Goal: Task Accomplishment & Management: Manage account settings

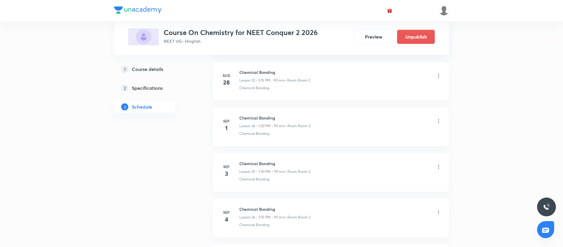
scroll to position [1349, 0]
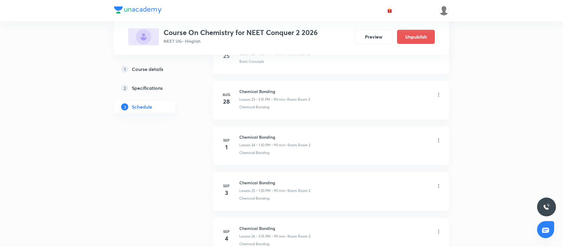
click at [438, 142] on icon at bounding box center [439, 141] width 6 height 6
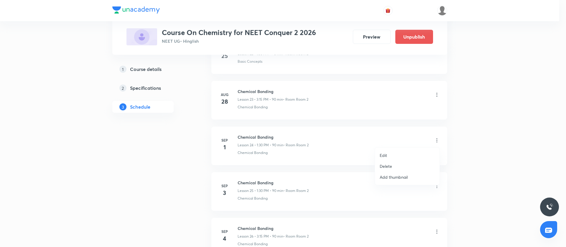
click at [402, 152] on li "Edit" at bounding box center [407, 155] width 65 height 11
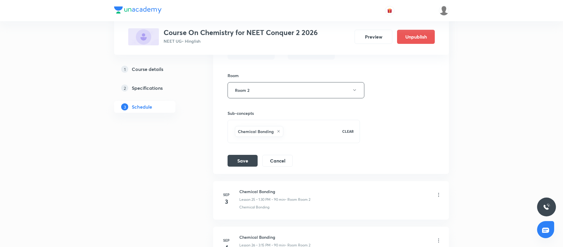
scroll to position [1144, 0]
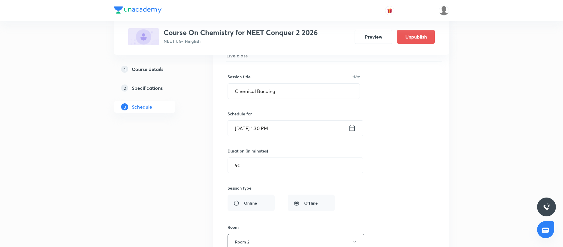
click at [352, 127] on icon at bounding box center [351, 128] width 7 height 8
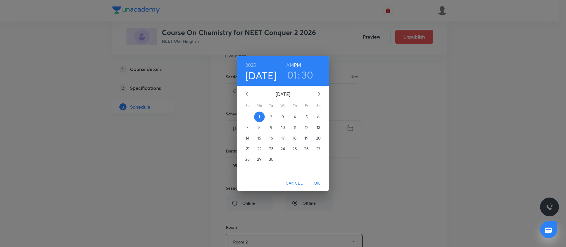
click at [295, 75] on h3 "01" at bounding box center [292, 75] width 10 height 12
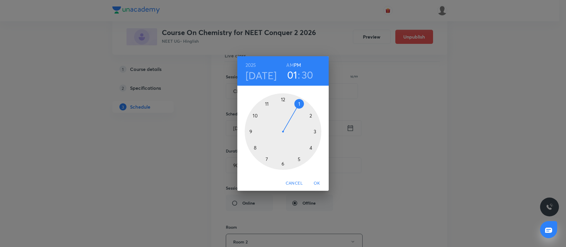
click at [316, 131] on div at bounding box center [283, 131] width 77 height 77
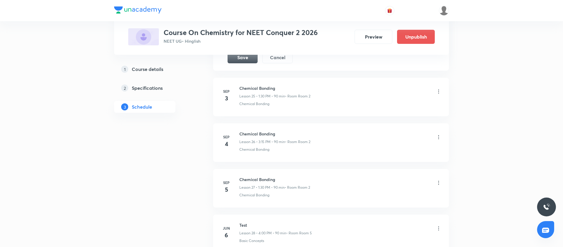
scroll to position [1400, 0]
click at [245, 59] on button "Save" at bounding box center [243, 56] width 30 height 12
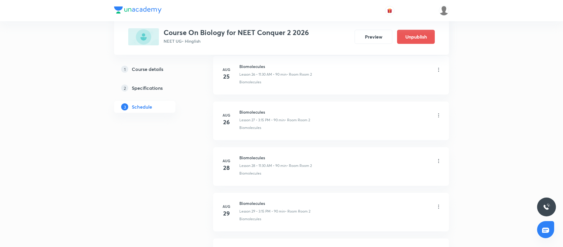
scroll to position [1508, 0]
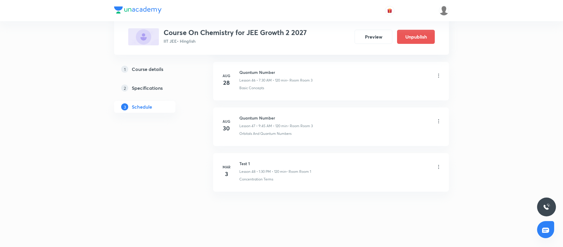
click at [251, 120] on h6 "Quantum Number" at bounding box center [275, 118] width 73 height 6
copy h6 "Quantum Number"
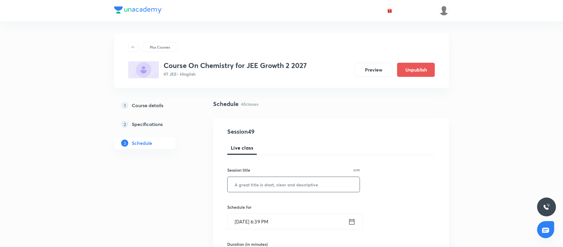
click at [238, 179] on input "text" at bounding box center [294, 184] width 132 height 15
paste input "Quantum Number"
type input "Quantum Number"
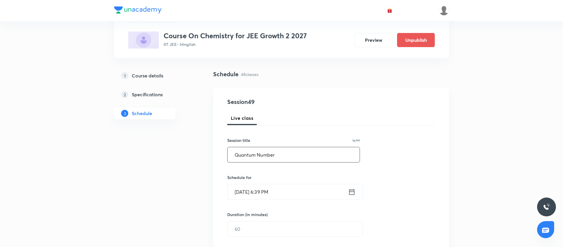
scroll to position [105, 0]
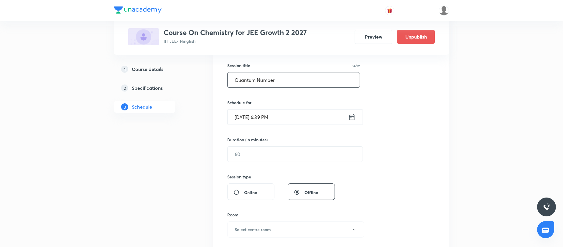
click at [353, 118] on icon at bounding box center [351, 117] width 7 height 8
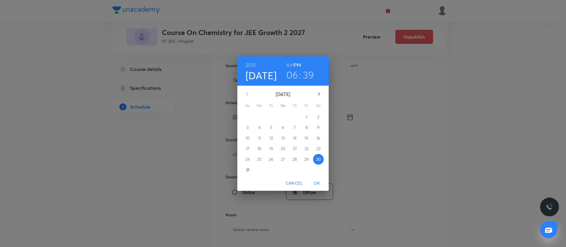
click at [246, 170] on p "31" at bounding box center [248, 170] width 4 height 6
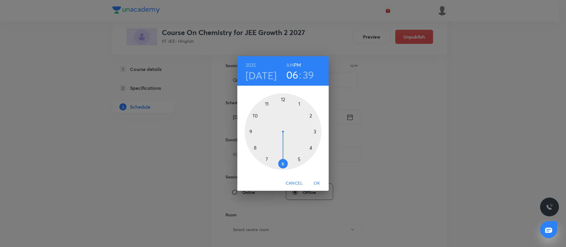
click at [284, 101] on div at bounding box center [283, 131] width 77 height 77
click at [283, 100] on div at bounding box center [283, 131] width 77 height 77
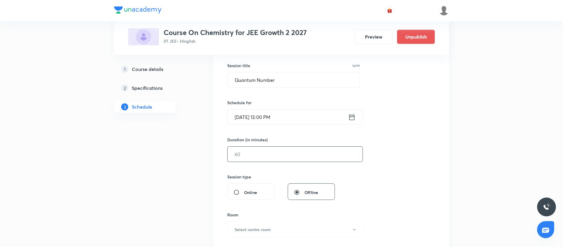
click at [247, 151] on input "text" at bounding box center [295, 154] width 135 height 15
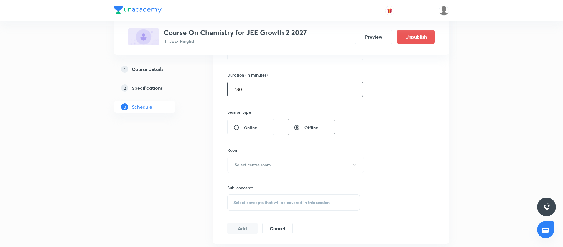
scroll to position [178, 0]
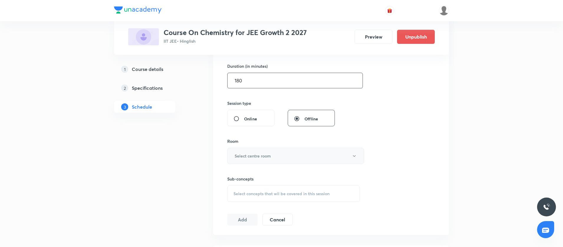
type input "180"
click at [247, 156] on h6 "Select centre room" at bounding box center [253, 156] width 36 height 6
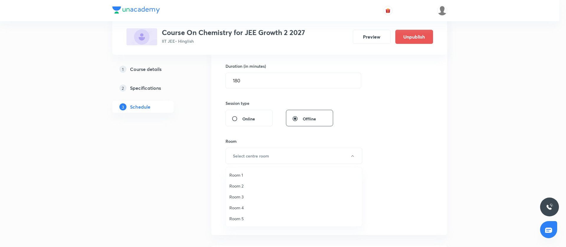
click at [240, 197] on span "Room 3" at bounding box center [293, 197] width 129 height 6
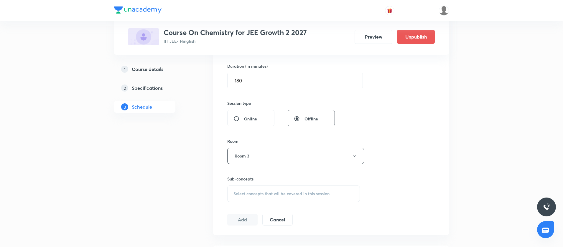
click at [243, 197] on div "Select concepts that wil be covered in this session" at bounding box center [293, 194] width 133 height 17
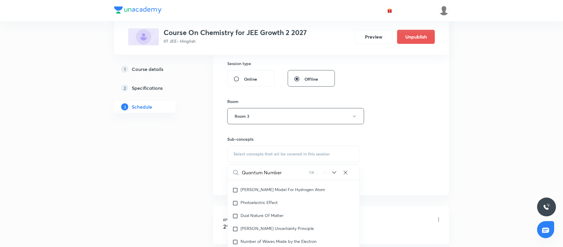
scroll to position [371, 0]
type input "Quantum Number"
click at [236, 232] on input "checkbox" at bounding box center [236, 231] width 8 height 6
checkbox input "true"
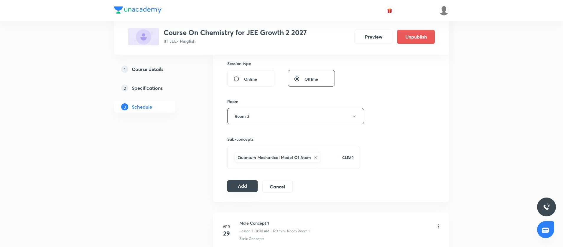
click at [238, 182] on button "Add" at bounding box center [242, 186] width 30 height 12
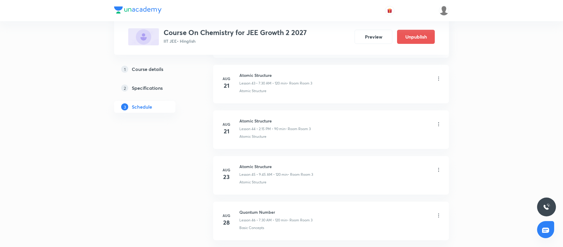
scroll to position [2194, 0]
click at [244, 73] on h6 "Quantum Number" at bounding box center [275, 72] width 73 height 6
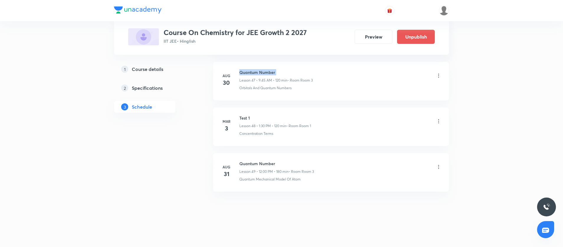
click at [244, 73] on h6 "Quantum Number" at bounding box center [275, 72] width 73 height 6
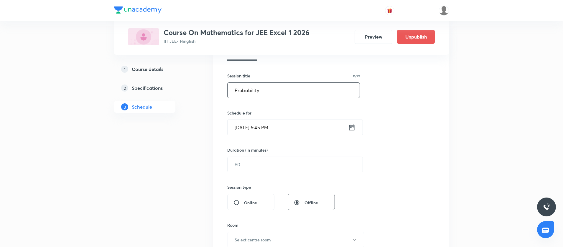
type input "Probability"
click at [353, 130] on icon at bounding box center [351, 127] width 5 height 6
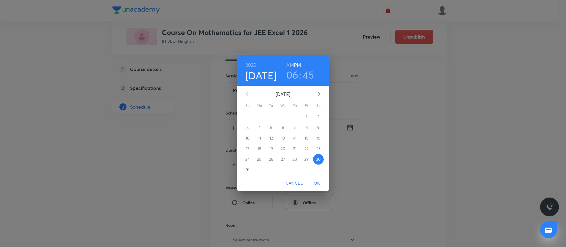
click at [318, 93] on icon "button" at bounding box center [318, 94] width 7 height 7
click at [261, 117] on span "1" at bounding box center [259, 117] width 11 height 6
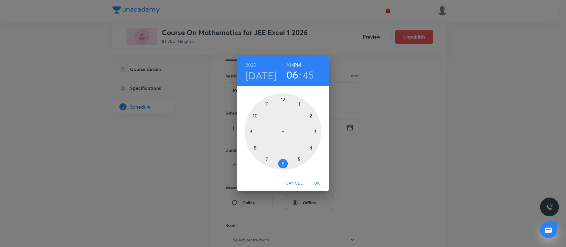
click at [255, 117] on div at bounding box center [283, 131] width 77 height 77
click at [289, 65] on h6 "AM" at bounding box center [289, 65] width 7 height 8
click at [250, 131] on div at bounding box center [283, 131] width 77 height 77
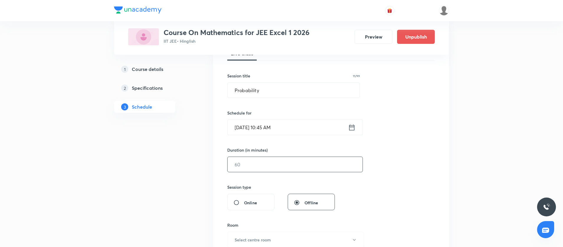
click at [245, 162] on input "text" at bounding box center [295, 164] width 135 height 15
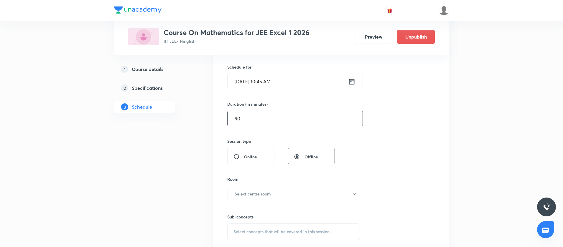
scroll to position [142, 0]
type input "90"
click at [259, 199] on button "Select centre room" at bounding box center [295, 193] width 137 height 16
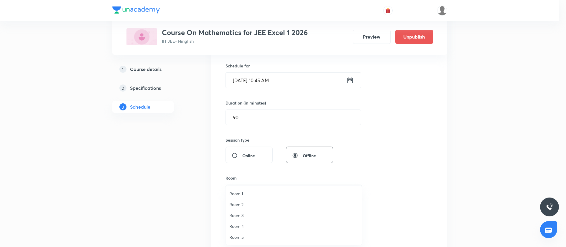
click at [253, 204] on span "Room 2" at bounding box center [293, 205] width 129 height 6
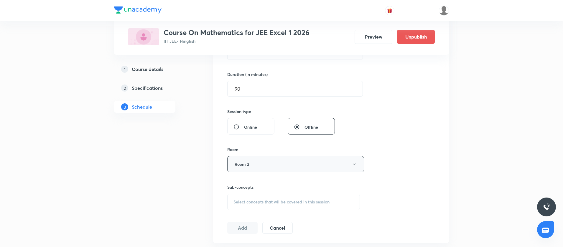
scroll to position [172, 0]
click at [260, 163] on button "Room 2" at bounding box center [295, 162] width 137 height 16
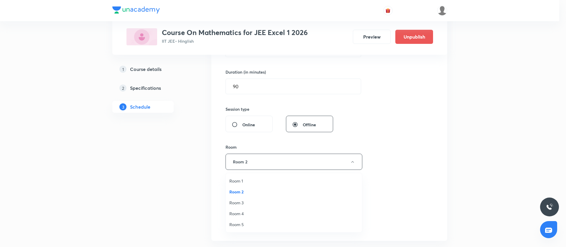
click at [246, 179] on span "Room 1" at bounding box center [293, 181] width 129 height 6
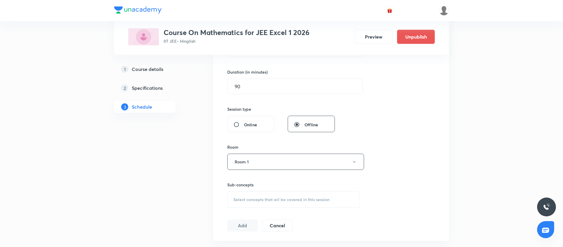
click at [267, 198] on span "Select concepts that wil be covered in this session" at bounding box center [282, 200] width 96 height 5
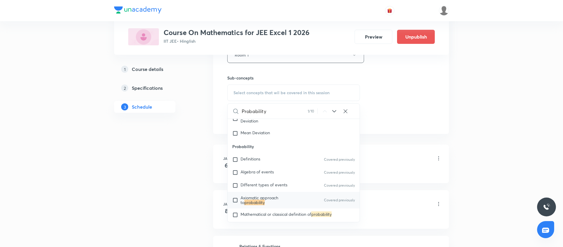
scroll to position [280, 0]
type input "Probability"
click at [237, 197] on input "checkbox" at bounding box center [236, 199] width 8 height 9
checkbox input "true"
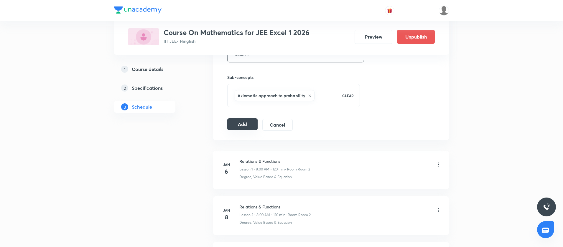
click at [245, 124] on button "Add" at bounding box center [242, 125] width 30 height 12
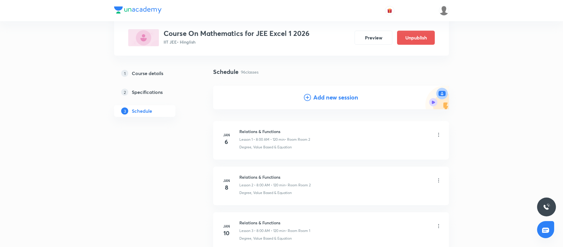
scroll to position [0, 0]
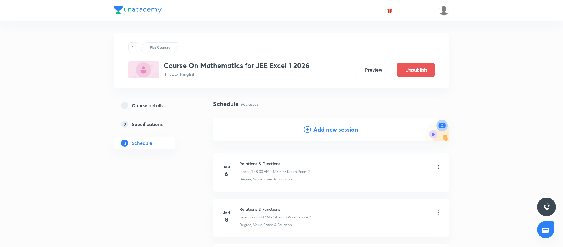
click at [302, 128] on div "Add new session" at bounding box center [331, 130] width 236 height 24
click at [305, 131] on icon at bounding box center [307, 129] width 7 height 7
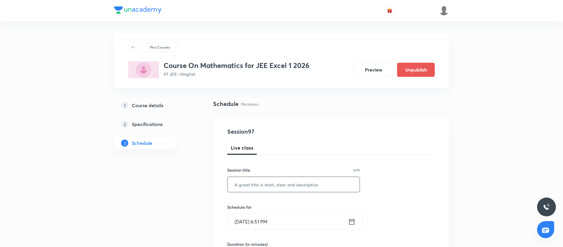
click at [243, 187] on input "text" at bounding box center [294, 184] width 132 height 15
paste input "complex Numbers"
type input "Complex Numbers"
click at [351, 224] on icon at bounding box center [351, 222] width 7 height 8
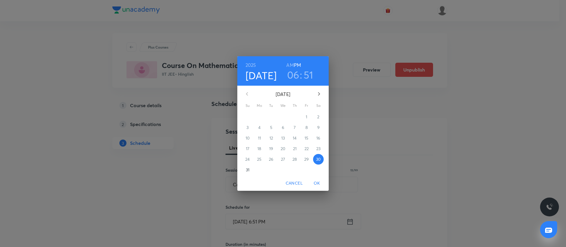
click at [320, 93] on icon "button" at bounding box center [318, 94] width 7 height 7
click at [270, 116] on p "2" at bounding box center [271, 117] width 2 height 6
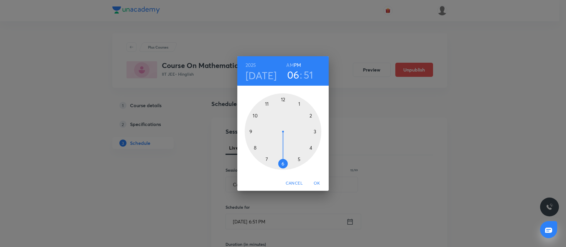
click at [283, 101] on div at bounding box center [283, 131] width 77 height 77
click at [282, 164] on div at bounding box center [283, 131] width 77 height 77
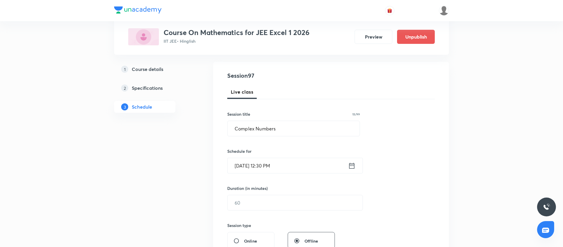
scroll to position [66, 0]
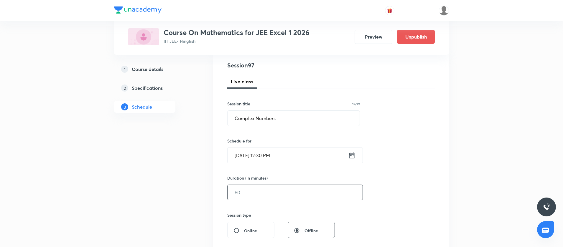
click at [263, 198] on input "text" at bounding box center [295, 192] width 135 height 15
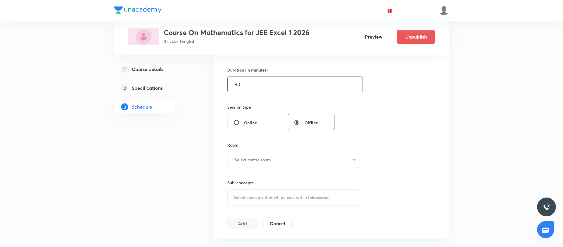
scroll to position [190, 0]
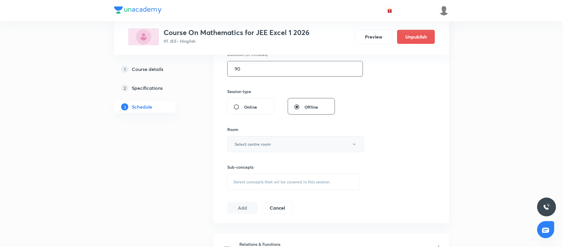
type input "90"
click at [262, 147] on h6 "Select centre room" at bounding box center [253, 144] width 36 height 6
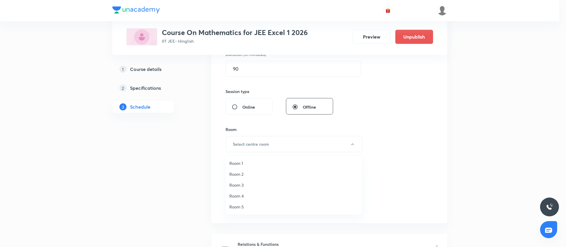
click at [249, 164] on span "Room 1" at bounding box center [293, 163] width 129 height 6
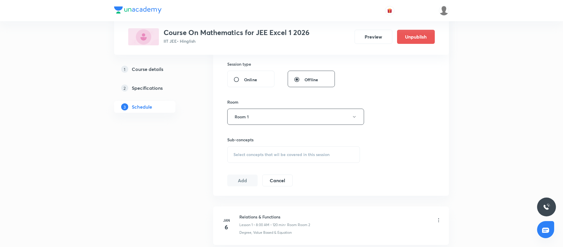
scroll to position [224, 0]
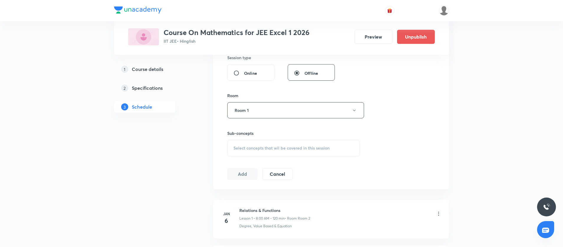
click at [249, 164] on div "Session 97 Live class Session title 15/99 Complex Numbers ​ Schedule for Sep 2,…" at bounding box center [331, 41] width 208 height 277
click at [248, 152] on div "Select concepts that wil be covered in this session" at bounding box center [293, 148] width 133 height 17
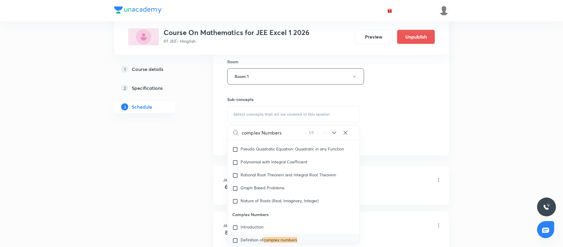
scroll to position [328, 0]
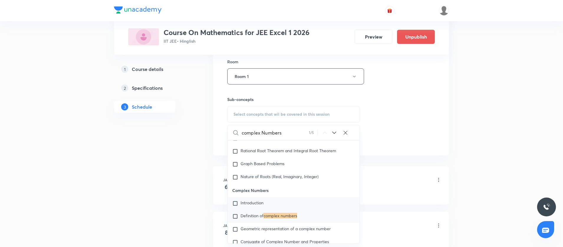
type input "complex Numbers"
click at [234, 205] on input "checkbox" at bounding box center [236, 204] width 8 height 6
checkbox input "true"
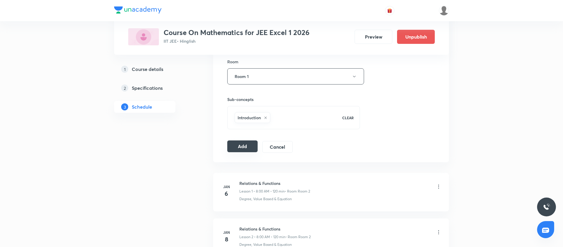
click at [242, 142] on button "Add" at bounding box center [242, 147] width 30 height 12
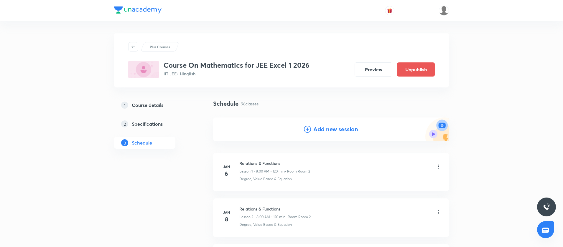
scroll to position [0, 0]
click at [308, 129] on icon at bounding box center [307, 129] width 7 height 7
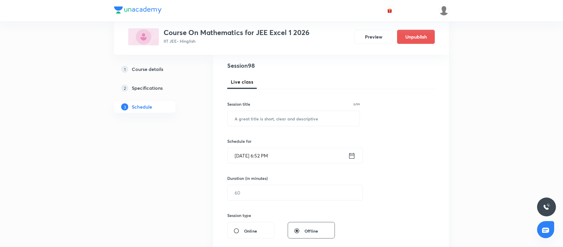
scroll to position [66, 0]
click at [285, 120] on input "text" at bounding box center [294, 118] width 132 height 15
paste input "complex Numbers"
click at [236, 119] on input "complex Numbers" at bounding box center [294, 118] width 132 height 15
type input "Complex Numbers"
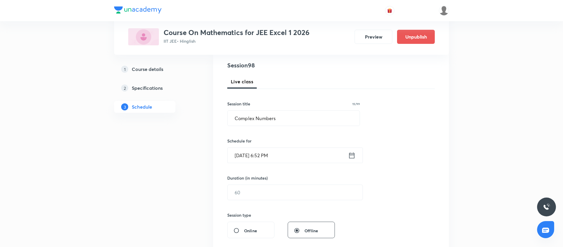
click at [350, 158] on icon at bounding box center [351, 156] width 7 height 8
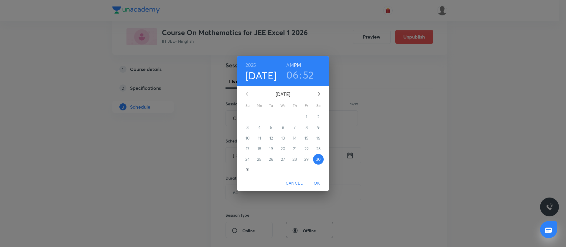
click at [319, 95] on icon "button" at bounding box center [319, 94] width 2 height 4
click at [305, 118] on span "5" at bounding box center [306, 117] width 11 height 6
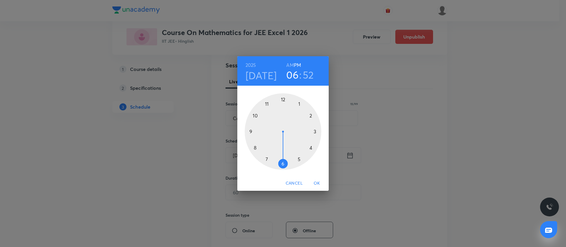
click at [256, 115] on div at bounding box center [283, 131] width 77 height 77
click at [290, 64] on h6 "AM" at bounding box center [289, 65] width 7 height 8
click at [251, 131] on div at bounding box center [283, 131] width 77 height 77
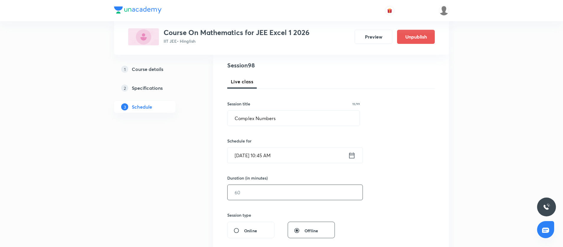
click at [236, 194] on input "text" at bounding box center [295, 192] width 135 height 15
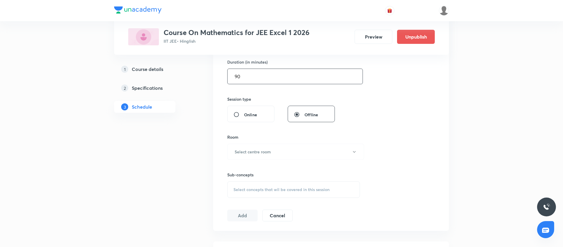
scroll to position [183, 0]
type input "90"
click at [257, 148] on button "Select centre room" at bounding box center [295, 152] width 137 height 16
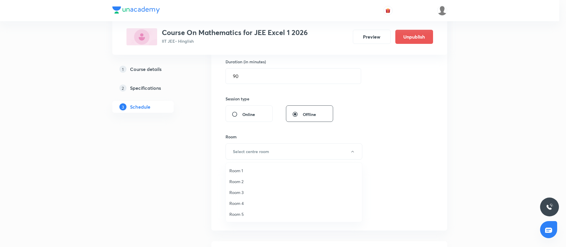
click at [243, 169] on span "Room 1" at bounding box center [293, 171] width 129 height 6
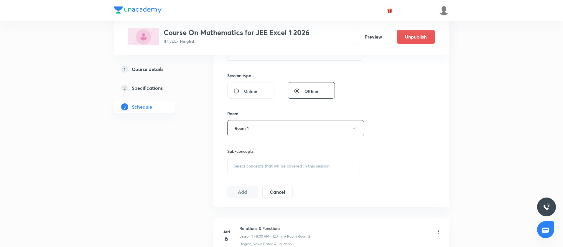
scroll to position [209, 0]
click at [243, 163] on span "Select concepts that wil be covered in this session" at bounding box center [282, 163] width 96 height 5
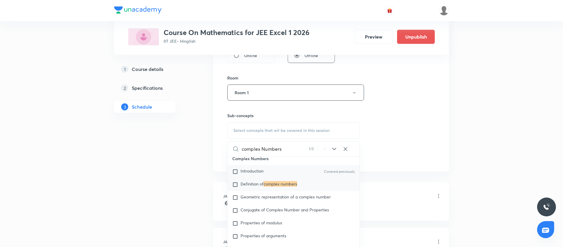
scroll to position [378, 0]
type input "complex Numbers"
click at [234, 184] on input "checkbox" at bounding box center [236, 183] width 8 height 6
checkbox input "true"
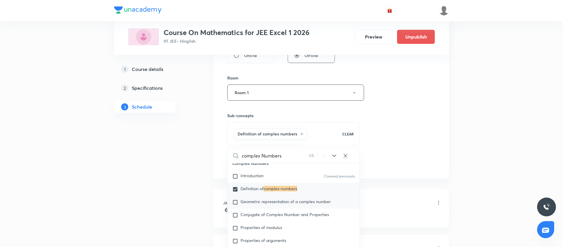
click at [235, 203] on input "checkbox" at bounding box center [236, 203] width 8 height 6
checkbox input "true"
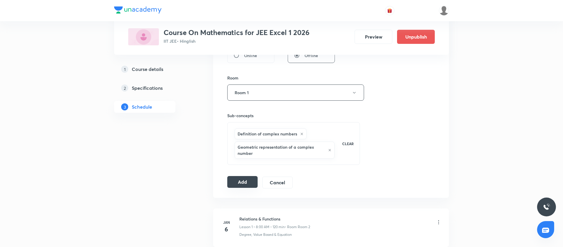
click at [250, 183] on button "Add" at bounding box center [242, 182] width 30 height 12
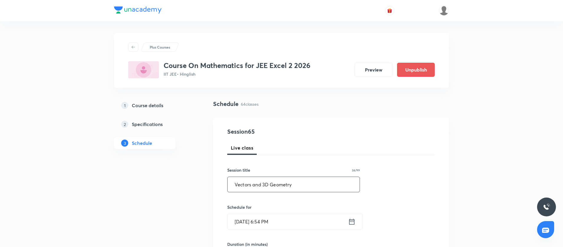
type input "Vectors and 3D Geometry"
click at [351, 220] on icon at bounding box center [351, 222] width 7 height 8
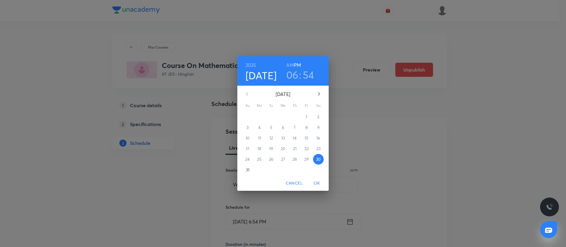
click at [289, 75] on h3 "06" at bounding box center [292, 75] width 12 height 12
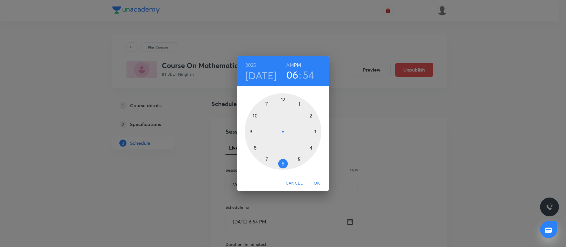
click at [267, 160] on div at bounding box center [283, 131] width 77 height 77
click at [288, 65] on h6 "AM" at bounding box center [289, 65] width 7 height 8
click at [285, 165] on div at bounding box center [283, 131] width 77 height 77
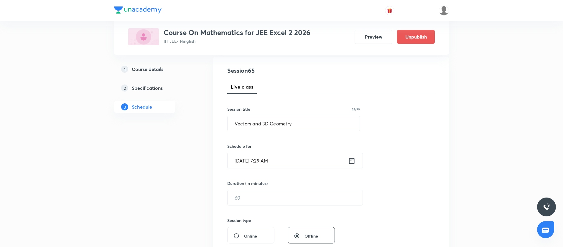
scroll to position [66, 0]
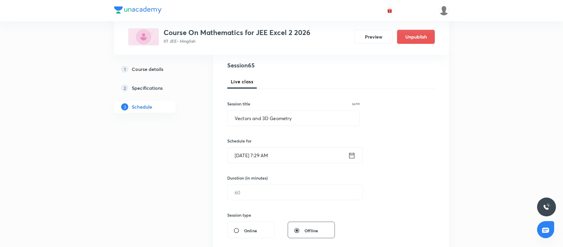
click at [351, 155] on icon at bounding box center [351, 156] width 7 height 8
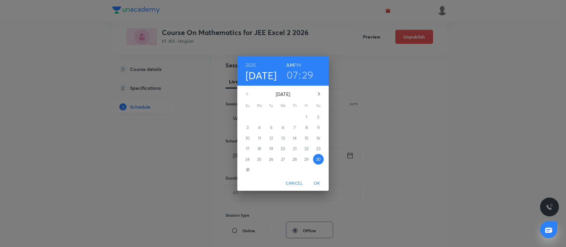
click at [311, 76] on h3 "29" at bounding box center [307, 75] width 11 height 12
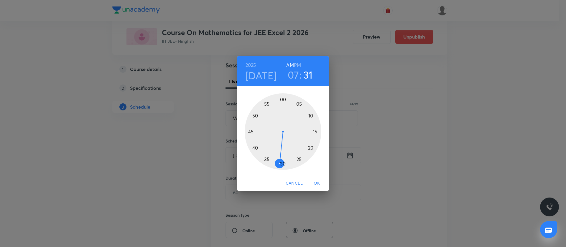
click at [280, 165] on div at bounding box center [283, 131] width 77 height 77
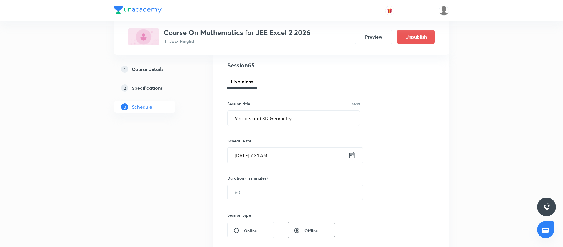
click at [350, 156] on icon at bounding box center [351, 155] width 5 height 6
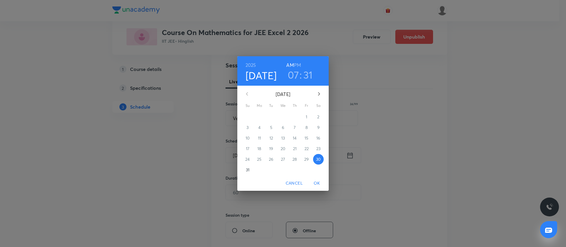
click at [309, 71] on h3 "31" at bounding box center [307, 75] width 9 height 12
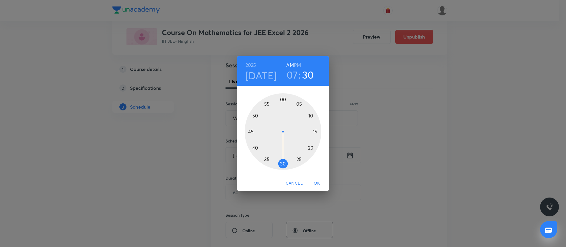
drag, startPoint x: 281, startPoint y: 163, endPoint x: 284, endPoint y: 166, distance: 4.0
click at [284, 166] on div at bounding box center [283, 131] width 77 height 77
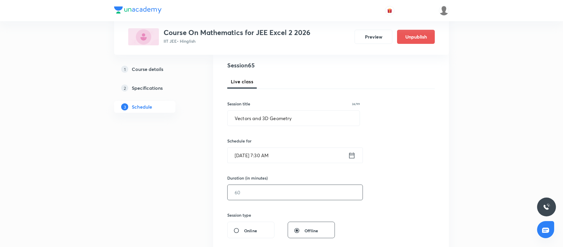
click at [265, 190] on input "text" at bounding box center [295, 192] width 135 height 15
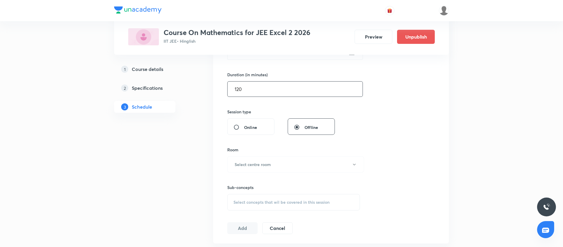
scroll to position [183, 0]
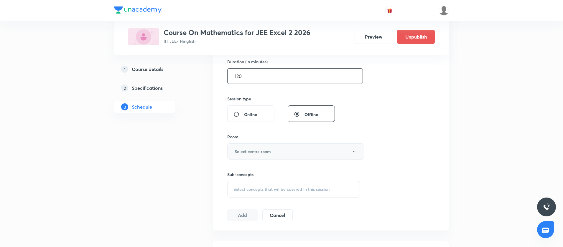
type input "120"
click at [252, 148] on button "Select centre room" at bounding box center [295, 152] width 137 height 16
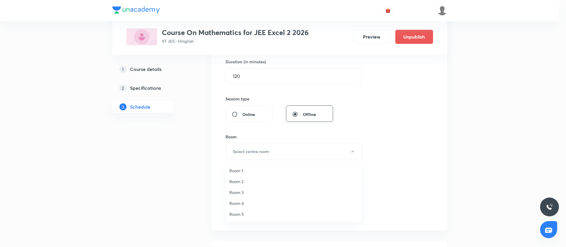
click at [238, 192] on span "Room 3" at bounding box center [293, 193] width 129 height 6
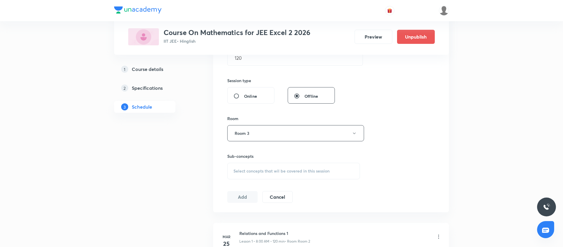
scroll to position [206, 0]
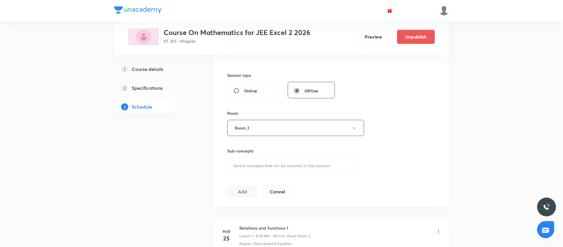
click at [239, 169] on div "Select concepts that wil be covered in this session" at bounding box center [293, 166] width 133 height 17
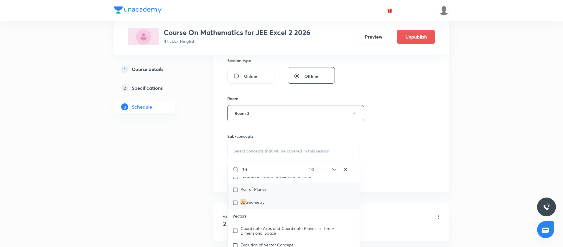
scroll to position [6325, 0]
type input "3d"
click at [235, 206] on input "checkbox" at bounding box center [236, 203] width 8 height 6
checkbox input "true"
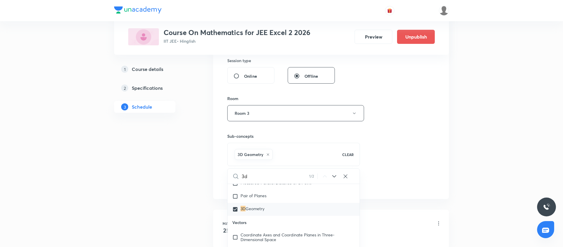
click at [219, 198] on div "Session 65 Live class Session title 24/99 Vectors and 3D Geometry ​ Schedule fo…" at bounding box center [331, 48] width 236 height 302
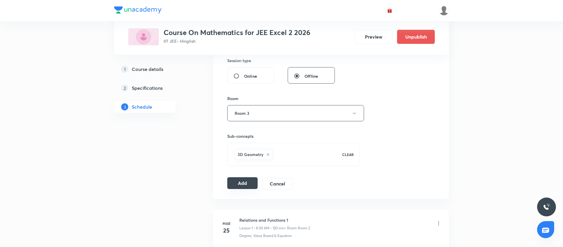
click at [252, 184] on button "Add" at bounding box center [242, 183] width 30 height 12
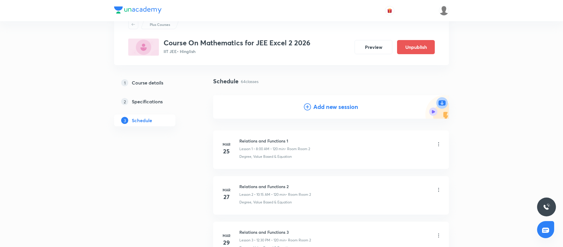
scroll to position [0, 0]
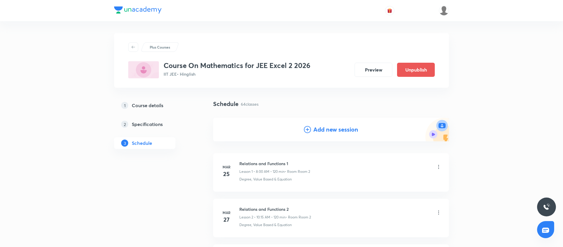
click at [302, 128] on div "Add new session" at bounding box center [331, 130] width 236 height 24
click at [306, 129] on icon at bounding box center [307, 129] width 7 height 7
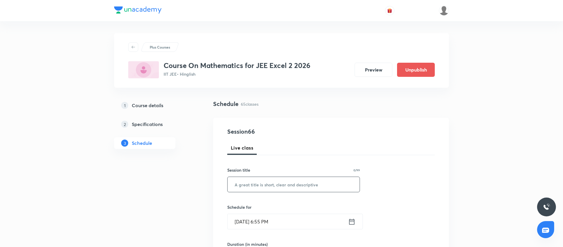
click at [275, 178] on input "text" at bounding box center [294, 184] width 132 height 15
paste input "Vectors and 3D Geometry"
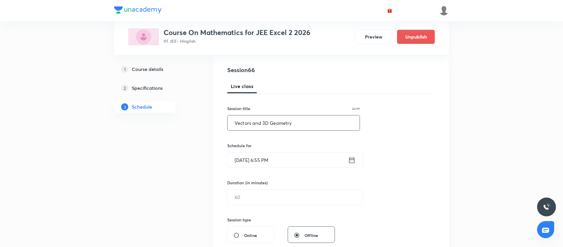
scroll to position [62, 0]
type input "Vectors and 3D Geometry"
click at [349, 161] on icon at bounding box center [351, 160] width 5 height 6
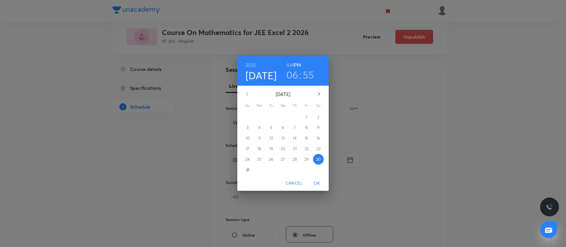
click at [317, 93] on icon "button" at bounding box center [318, 94] width 7 height 7
click at [272, 116] on p "2" at bounding box center [271, 117] width 2 height 6
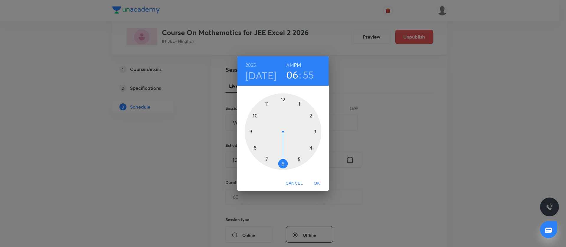
click at [251, 131] on div at bounding box center [283, 131] width 77 height 77
click at [290, 66] on h6 "AM" at bounding box center [289, 65] width 7 height 8
click at [249, 131] on div at bounding box center [283, 131] width 77 height 77
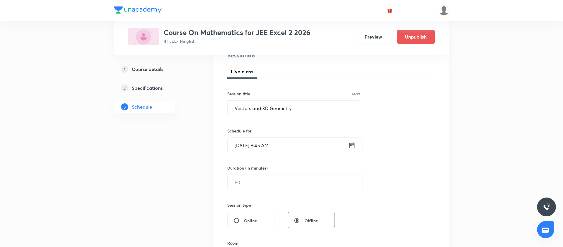
scroll to position [114, 0]
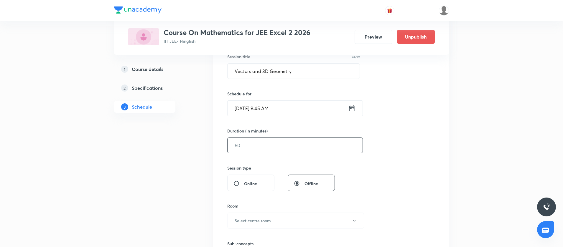
click at [248, 142] on input "text" at bounding box center [295, 145] width 135 height 15
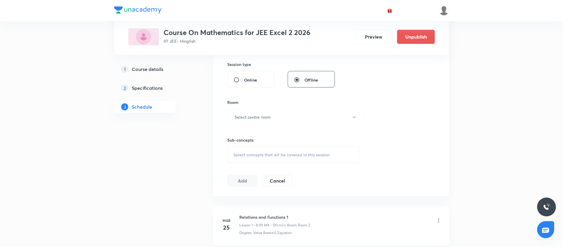
scroll to position [220, 0]
type input "120"
click at [247, 117] on h6 "Select centre room" at bounding box center [253, 115] width 36 height 6
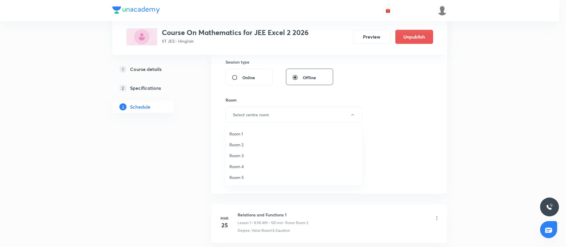
click at [241, 156] on span "Room 3" at bounding box center [293, 156] width 129 height 6
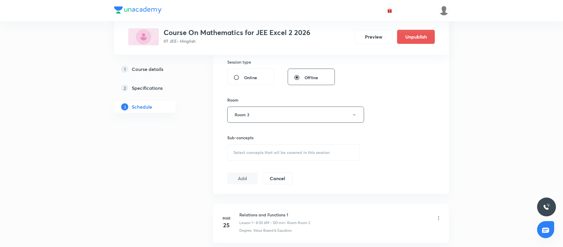
click at [246, 156] on div "Select concepts that wil be covered in this session" at bounding box center [293, 152] width 133 height 17
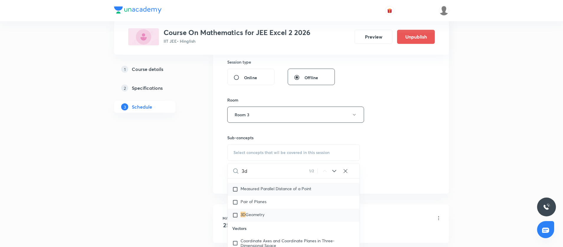
scroll to position [6315, 0]
type input "3d"
click at [234, 218] on input "checkbox" at bounding box center [236, 215] width 8 height 6
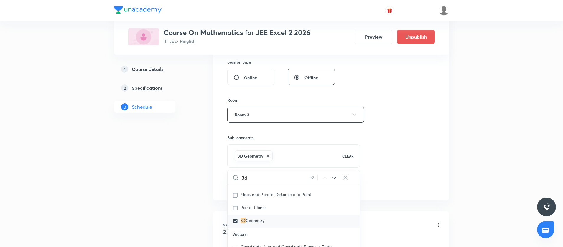
checkbox input "true"
click at [217, 214] on li "[DATE] Relations and Functions 1 Lesson 1 • 8:00 AM • 120 min • Room Room 2 Deg…" at bounding box center [331, 230] width 236 height 39
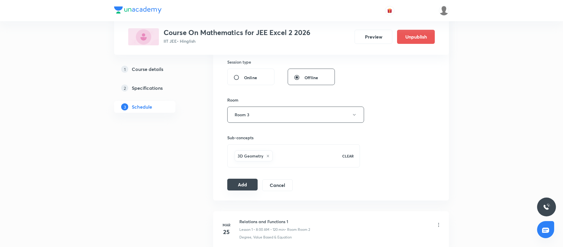
click at [237, 189] on button "Add" at bounding box center [242, 185] width 30 height 12
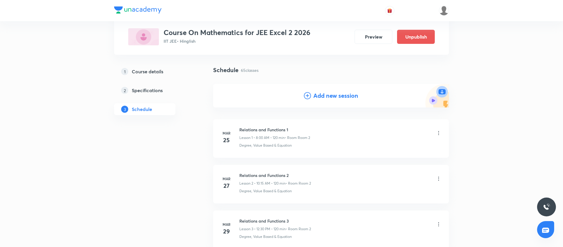
scroll to position [0, 0]
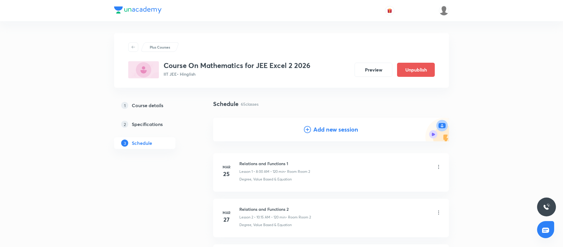
click at [310, 130] on icon at bounding box center [307, 129] width 7 height 7
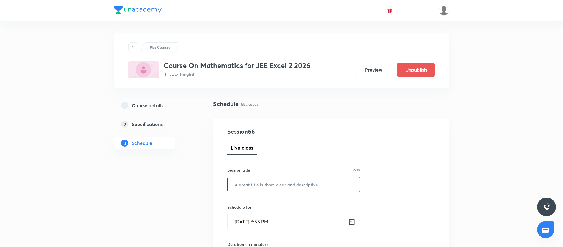
click at [267, 183] on input "text" at bounding box center [294, 184] width 132 height 15
paste input "Vectors and 3D Geometry"
type input "Vectors and 3D Geometry"
click at [349, 223] on icon at bounding box center [351, 222] width 5 height 6
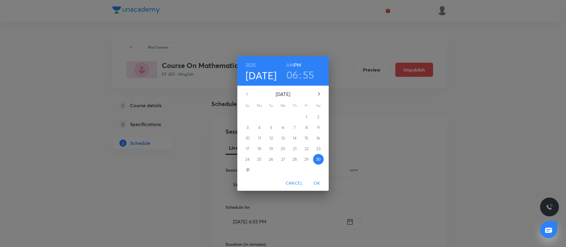
click at [320, 96] on icon "button" at bounding box center [318, 94] width 7 height 7
click at [305, 119] on span "5" at bounding box center [306, 117] width 11 height 6
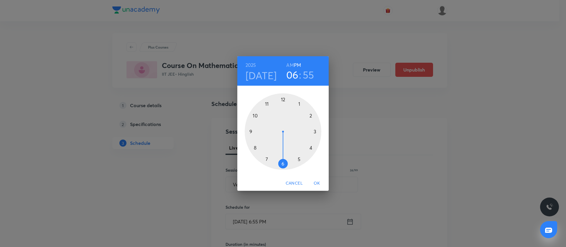
click at [267, 160] on div at bounding box center [283, 131] width 77 height 77
click at [288, 65] on h6 "AM" at bounding box center [289, 65] width 7 height 8
click at [283, 164] on div at bounding box center [283, 131] width 77 height 77
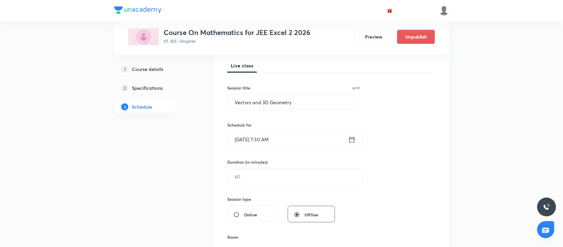
scroll to position [90, 0]
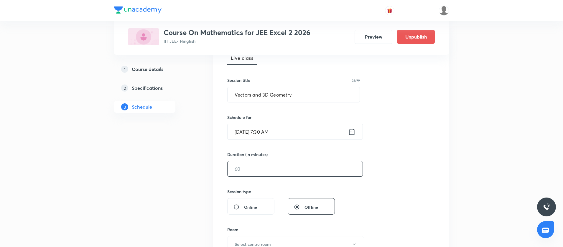
click at [261, 167] on input "text" at bounding box center [295, 169] width 135 height 15
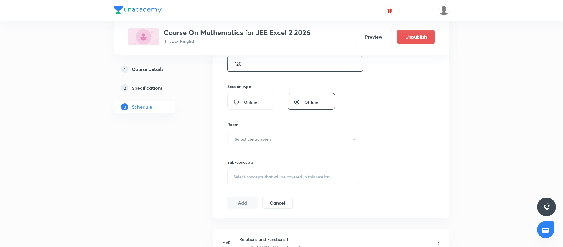
scroll to position [196, 0]
type input "120"
click at [257, 136] on h6 "Select centre room" at bounding box center [253, 138] width 36 height 6
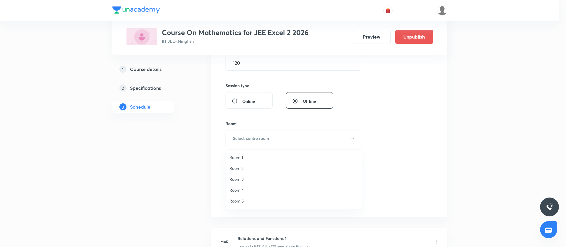
click at [246, 178] on span "Room 3" at bounding box center [293, 179] width 129 height 6
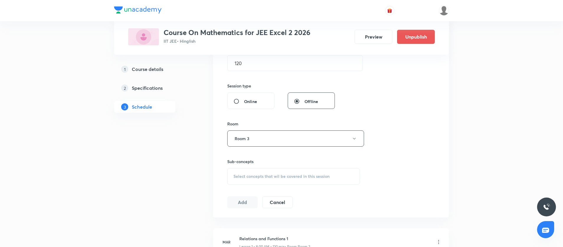
scroll to position [193, 0]
click at [243, 177] on span "Select concepts that wil be covered in this session" at bounding box center [282, 179] width 96 height 5
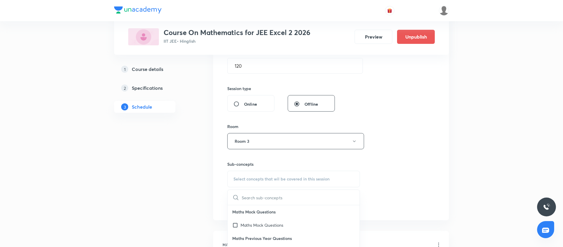
scroll to position [237, 0]
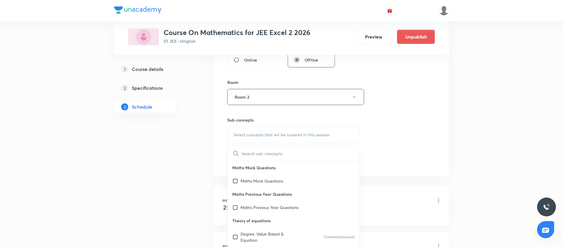
type input "Vectors and 3D Geometry"
drag, startPoint x: 269, startPoint y: 154, endPoint x: 207, endPoint y: 154, distance: 61.9
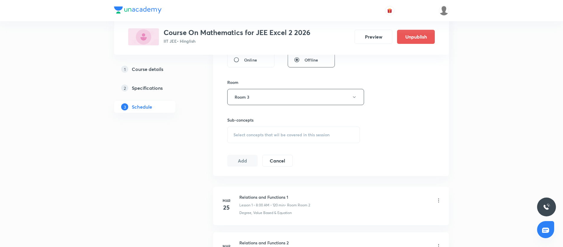
click at [248, 134] on span "Select concepts that wil be covered in this session" at bounding box center [282, 135] width 96 height 5
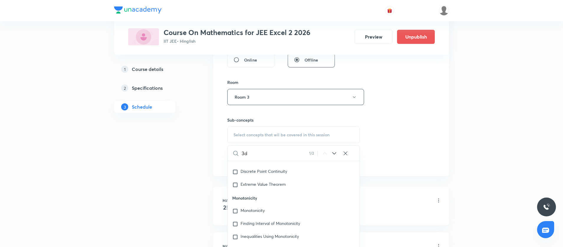
scroll to position [6286, 0]
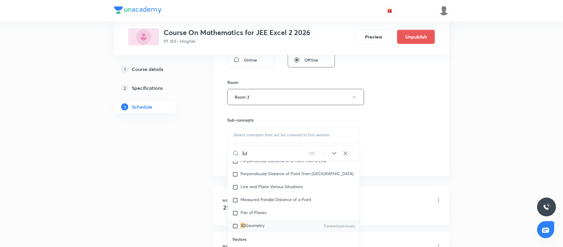
type input "3d"
click at [236, 229] on input "checkbox" at bounding box center [236, 226] width 8 height 6
checkbox input "true"
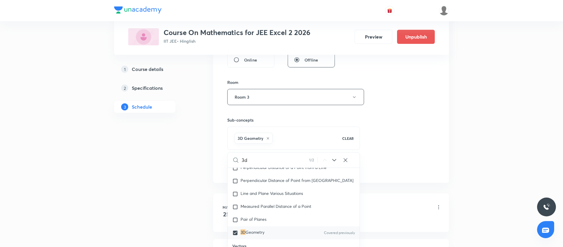
click at [217, 220] on li "[DATE] Relations and Functions 1 Lesson 1 • 8:00 AM • 120 min • Room Room 2 Deg…" at bounding box center [331, 213] width 236 height 39
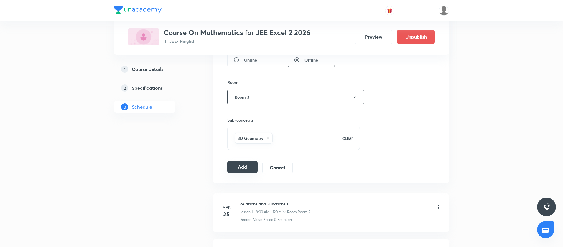
click at [238, 171] on button "Add" at bounding box center [242, 167] width 30 height 12
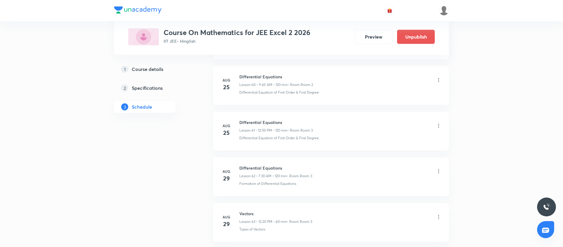
scroll to position [3016, 0]
